Goal: Task Accomplishment & Management: Manage account settings

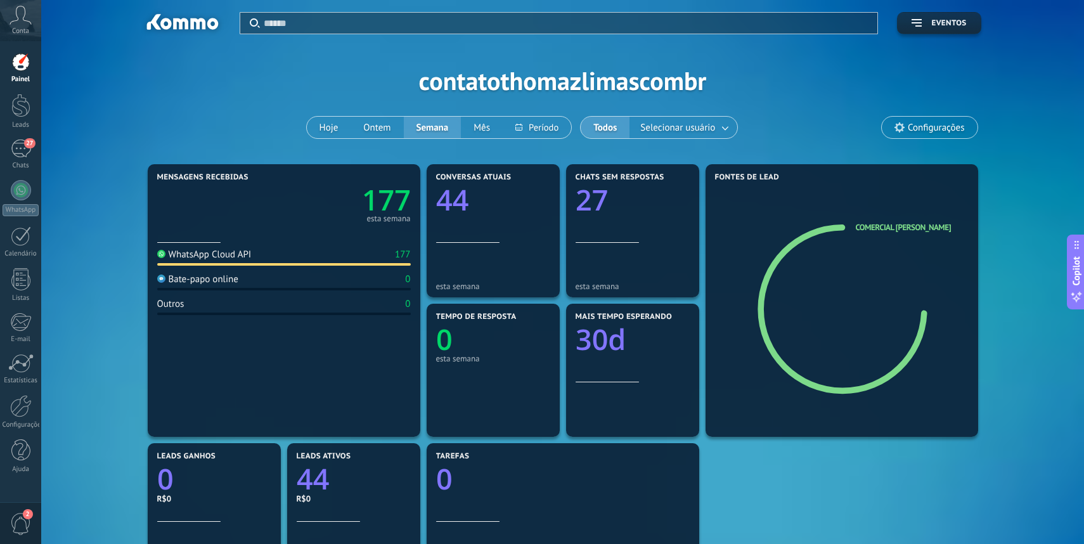
click at [27, 518] on span "2" at bounding box center [28, 514] width 10 height 10
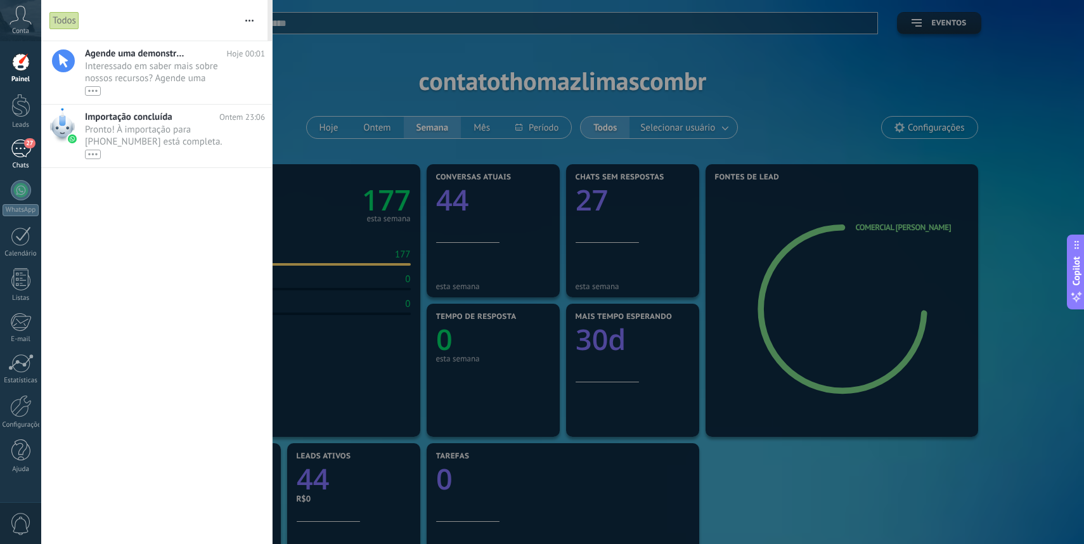
click at [23, 148] on div "27" at bounding box center [21, 148] width 20 height 18
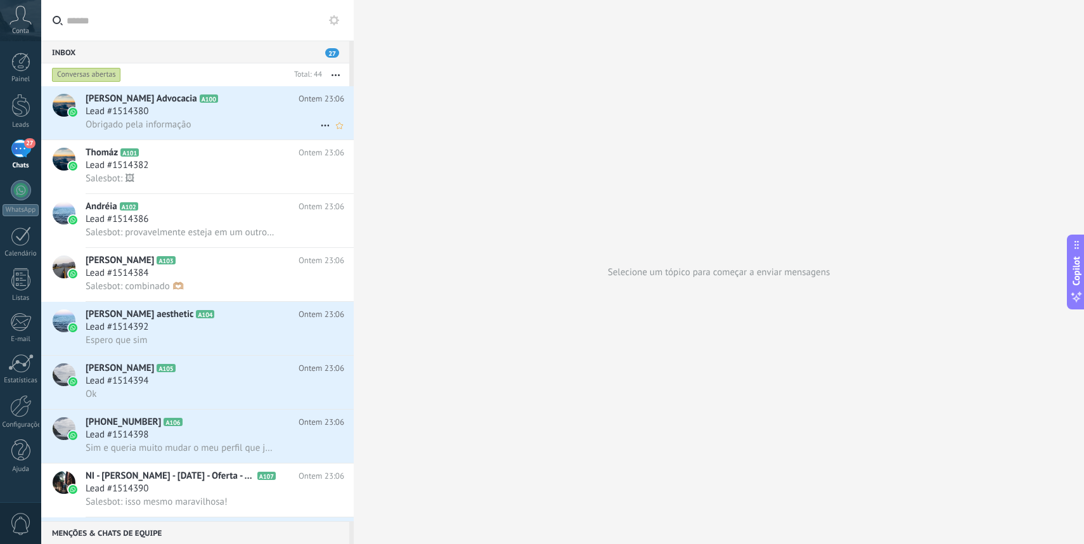
click at [212, 124] on div "Obrigado pela informação" at bounding box center [215, 124] width 259 height 13
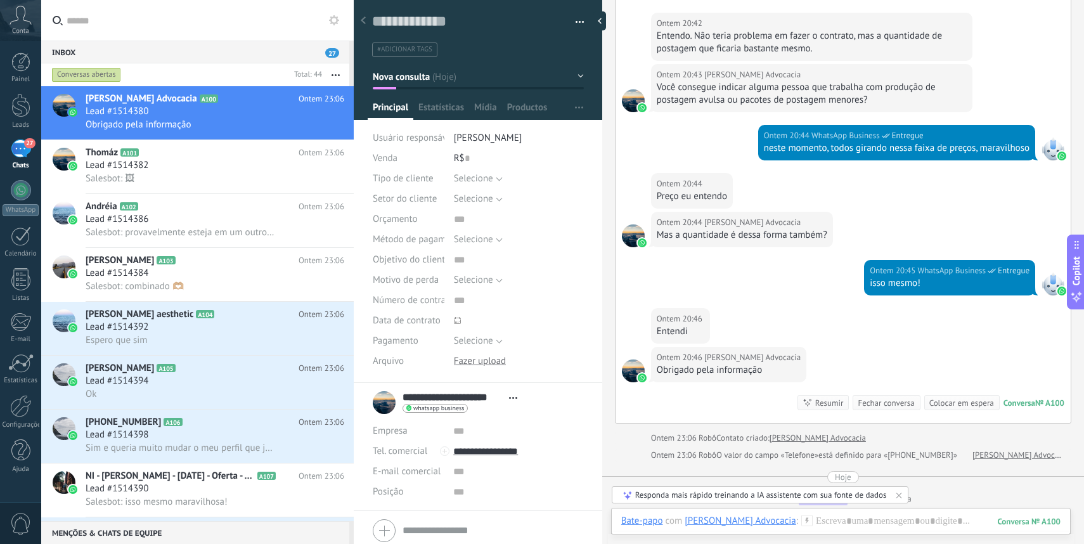
scroll to position [384, 0]
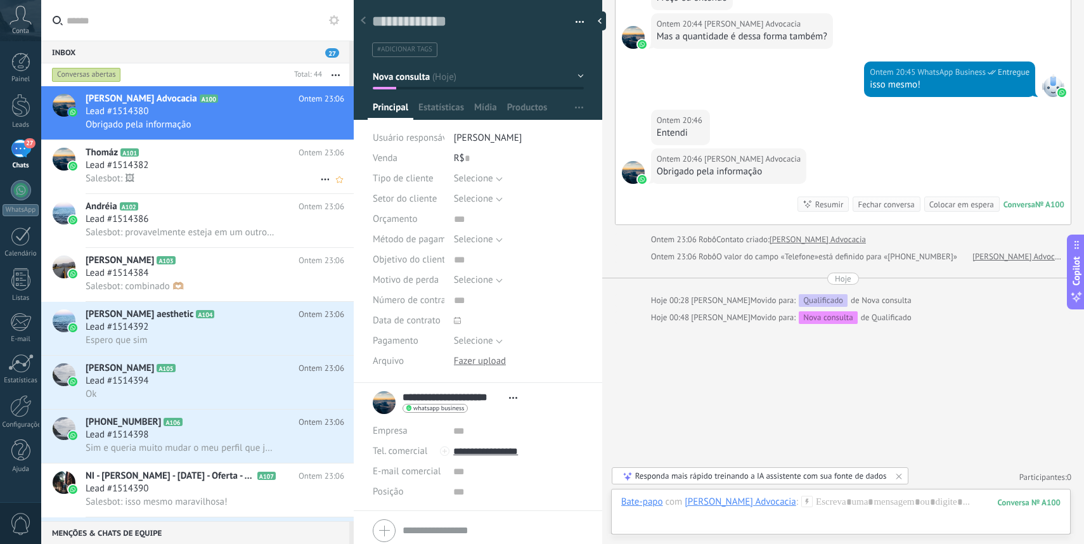
click at [231, 163] on div "Lead #1514382" at bounding box center [215, 165] width 259 height 13
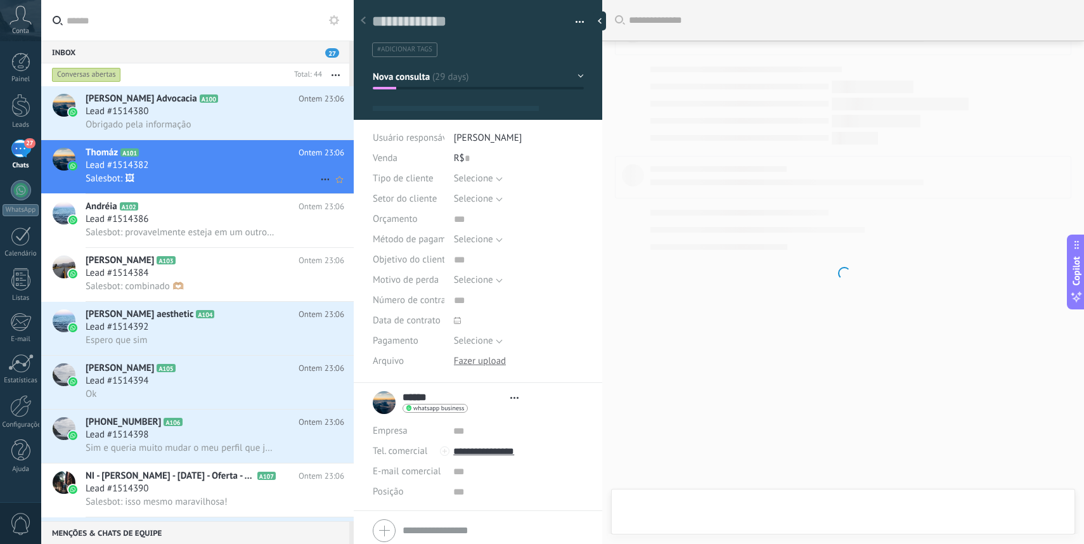
type textarea "**********"
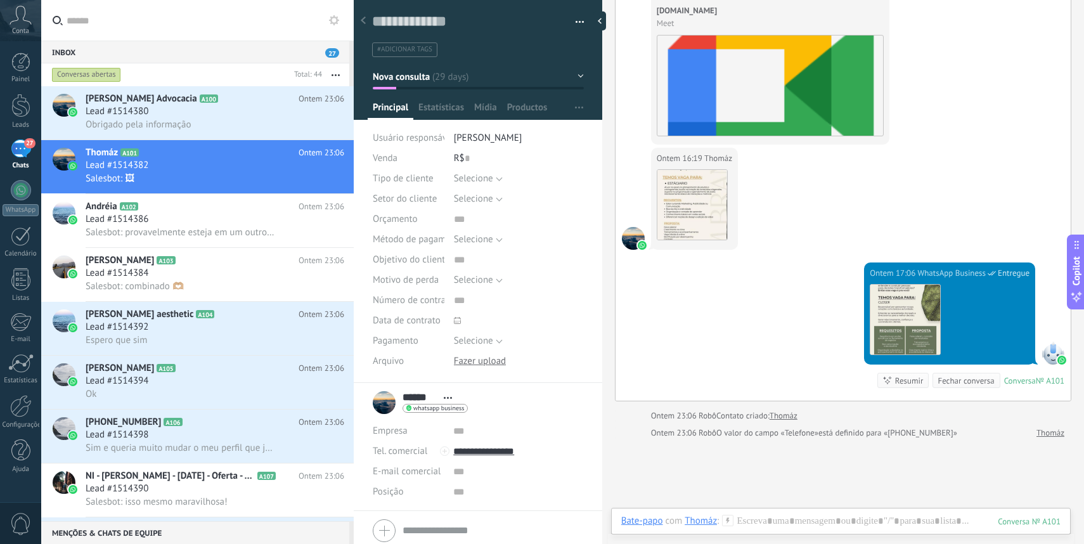
scroll to position [6910, 0]
